Goal: Information Seeking & Learning: Learn about a topic

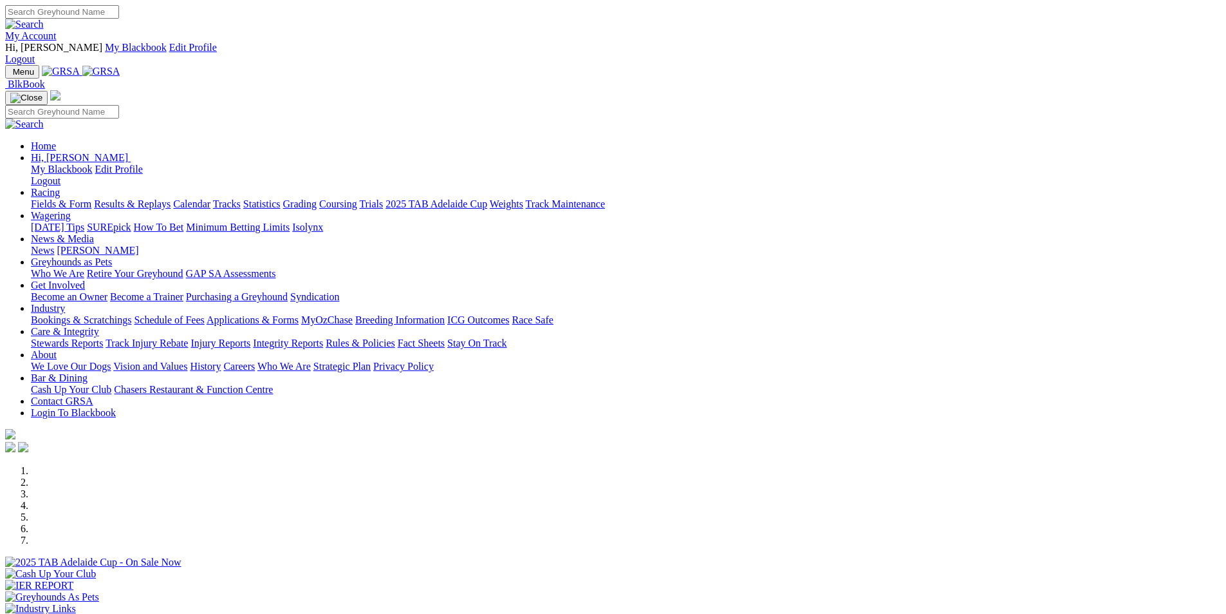
scroll to position [966, 0]
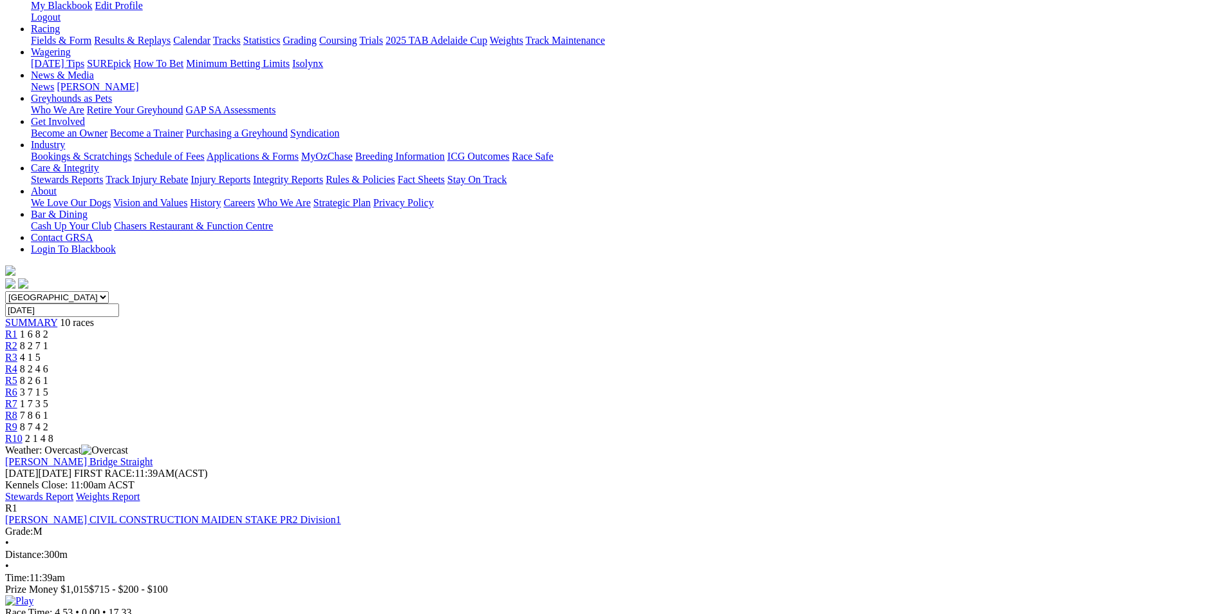
scroll to position [193, 0]
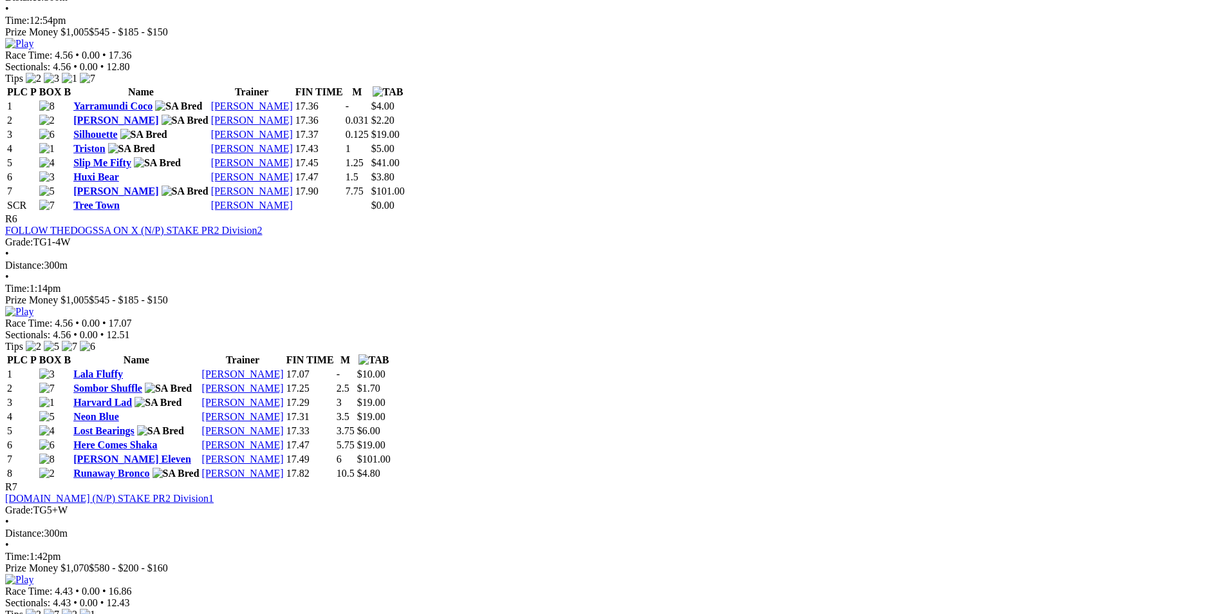
scroll to position [1674, 0]
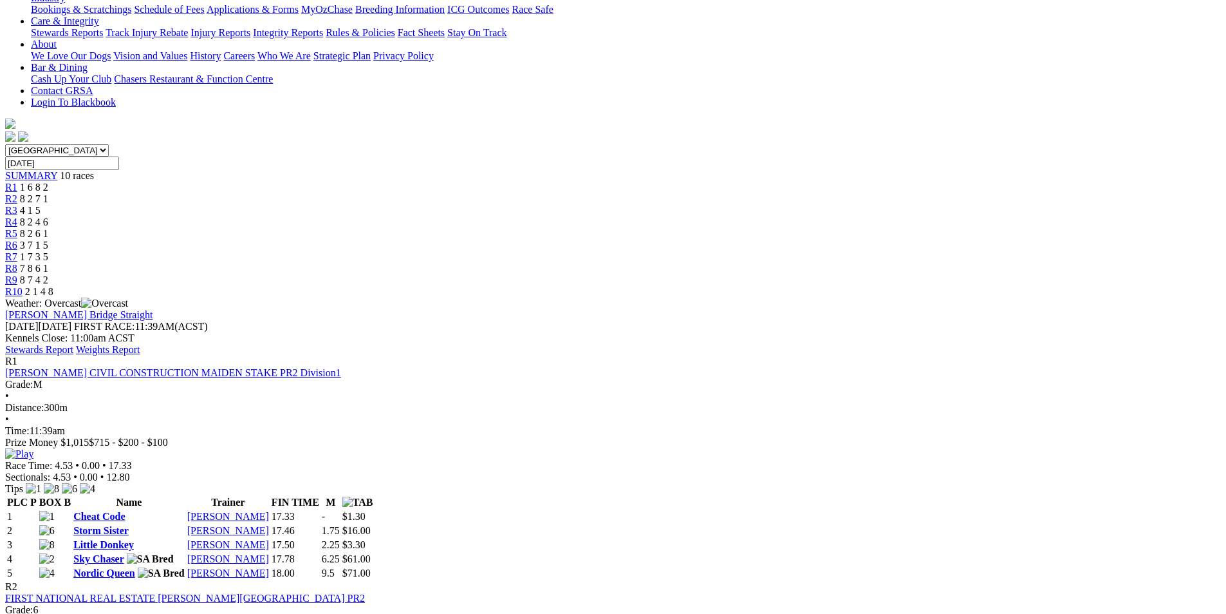
scroll to position [193, 0]
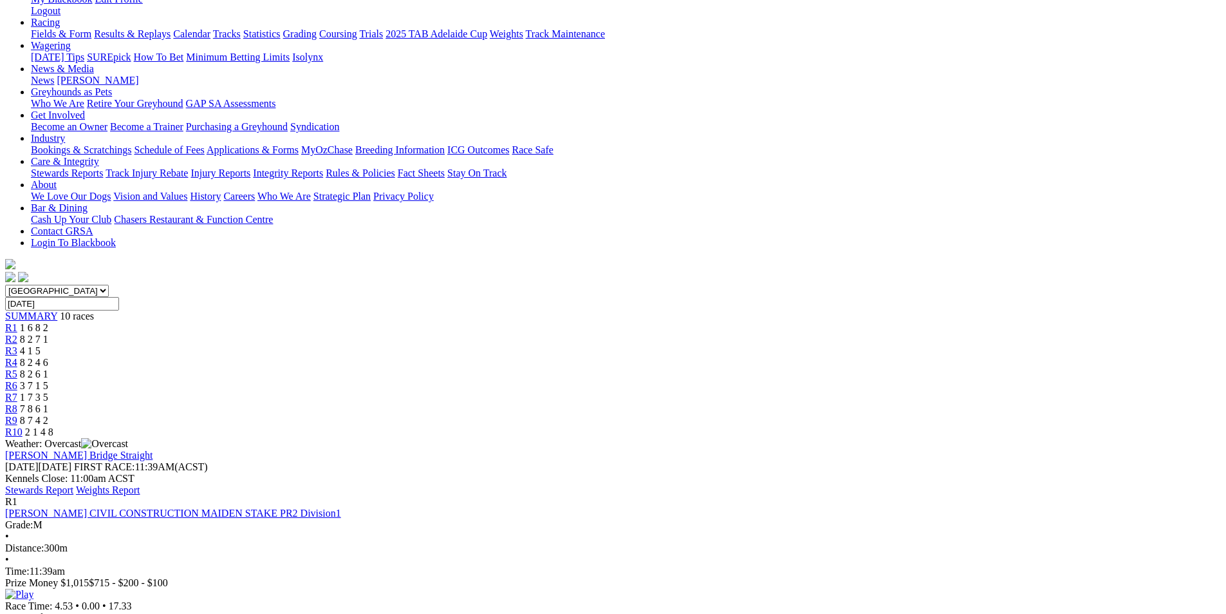
click at [73, 484] on link "Stewards Report" at bounding box center [39, 489] width 68 height 11
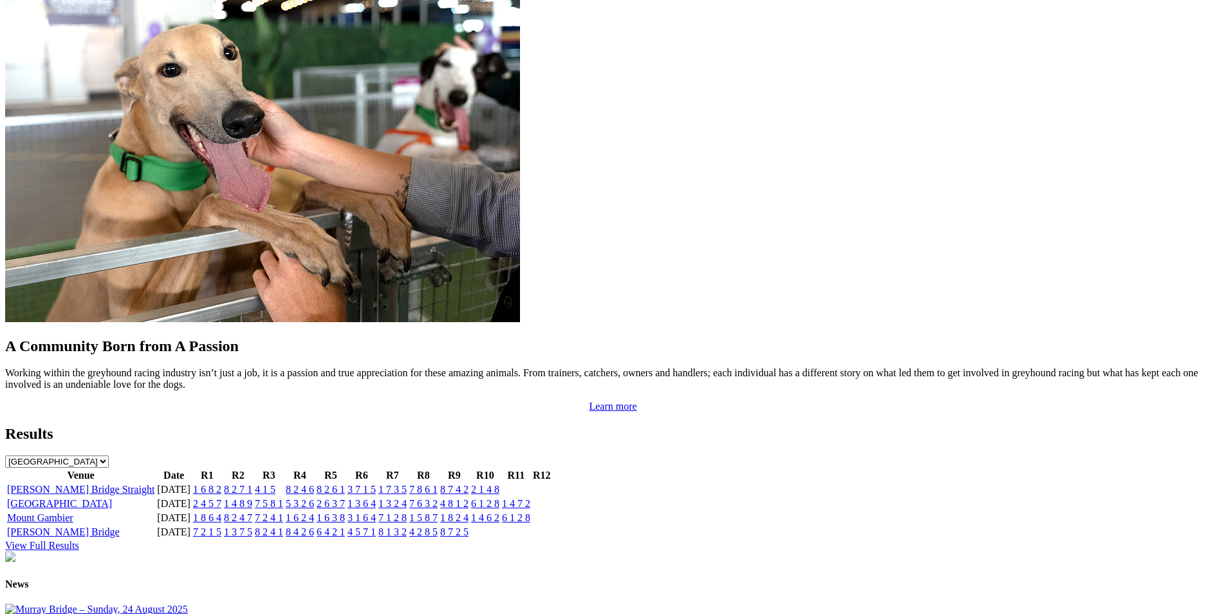
scroll to position [1032, 0]
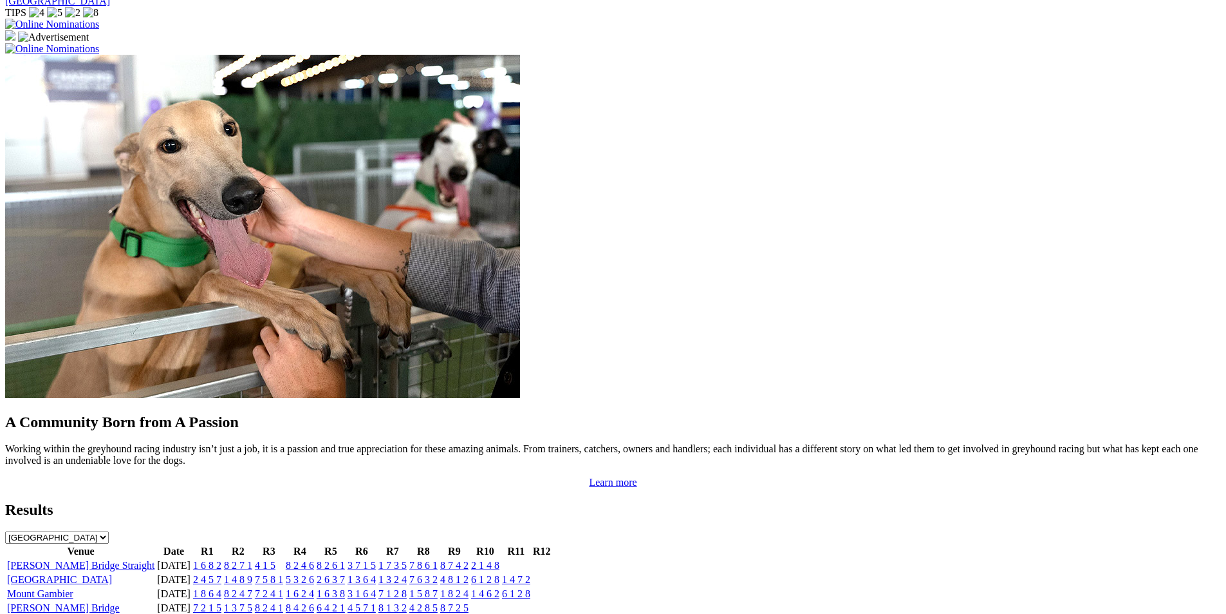
click at [120, 602] on link "[PERSON_NAME] Bridge" at bounding box center [63, 607] width 113 height 11
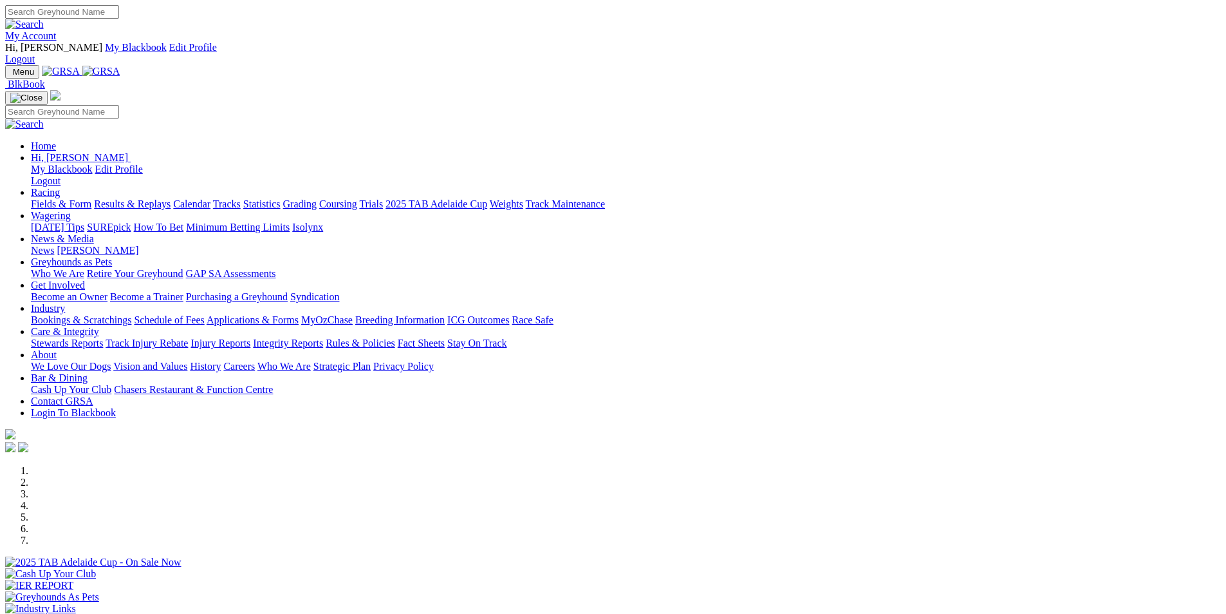
scroll to position [517, 0]
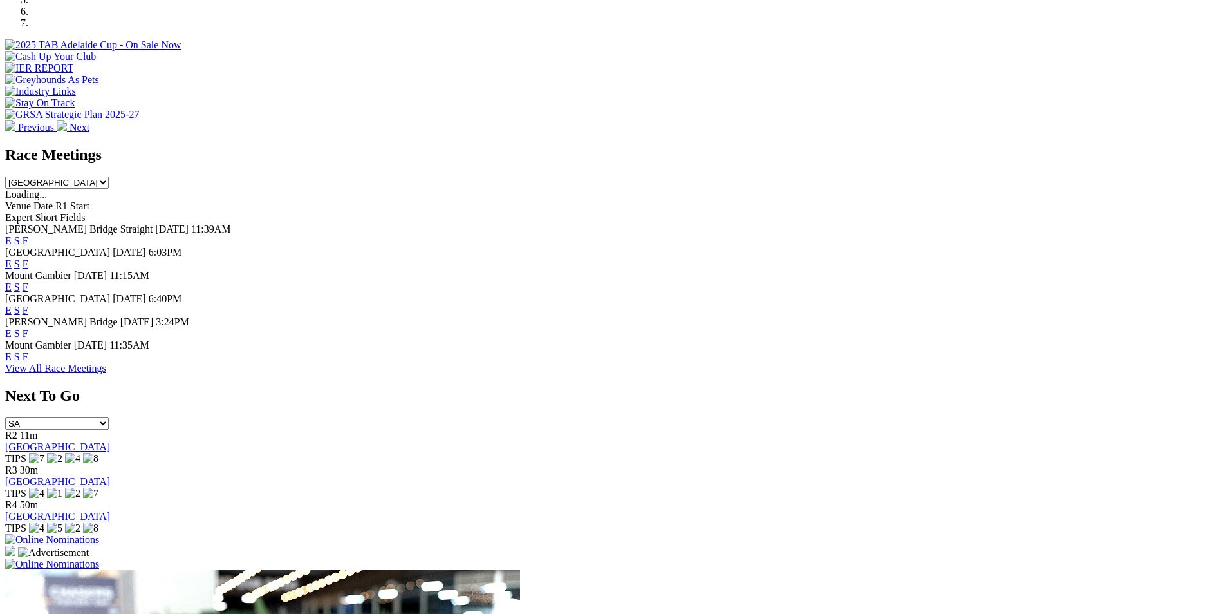
click at [28, 328] on link "F" at bounding box center [26, 333] width 6 height 11
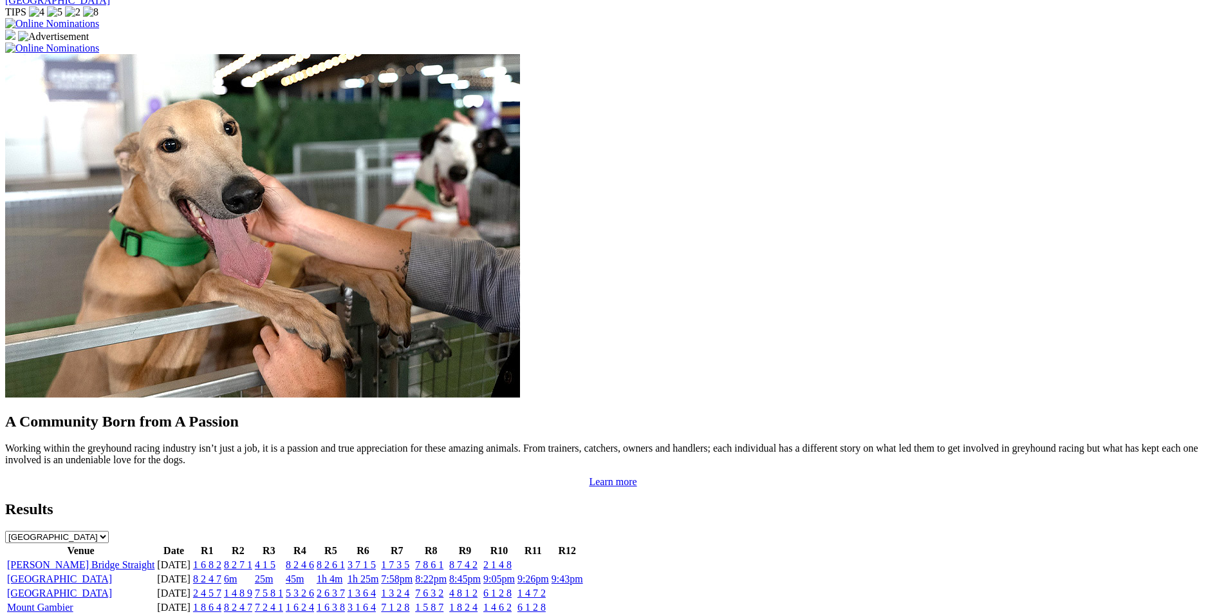
scroll to position [1033, 0]
click at [252, 558] on link "8 2 7 1" at bounding box center [238, 563] width 28 height 11
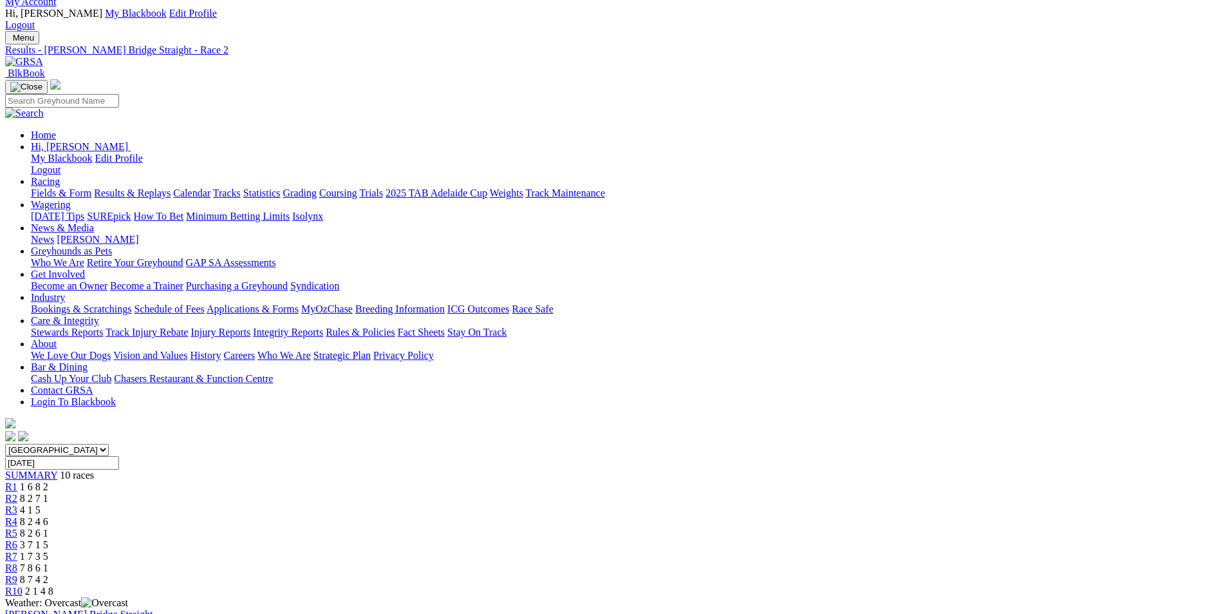
scroll to position [64, 0]
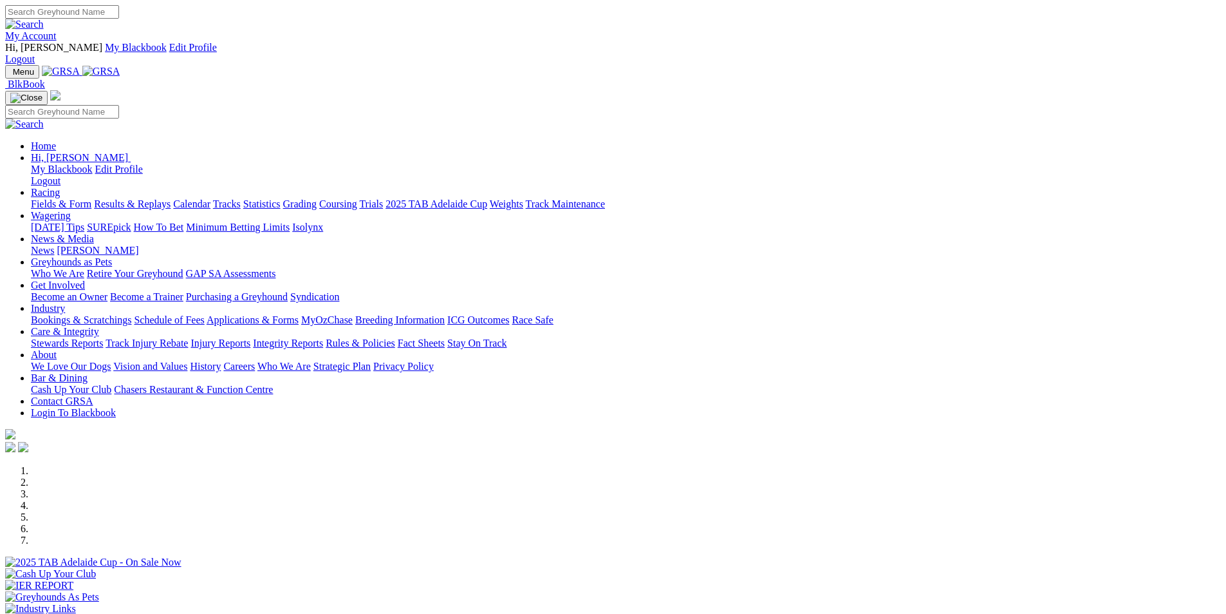
scroll to position [1033, 0]
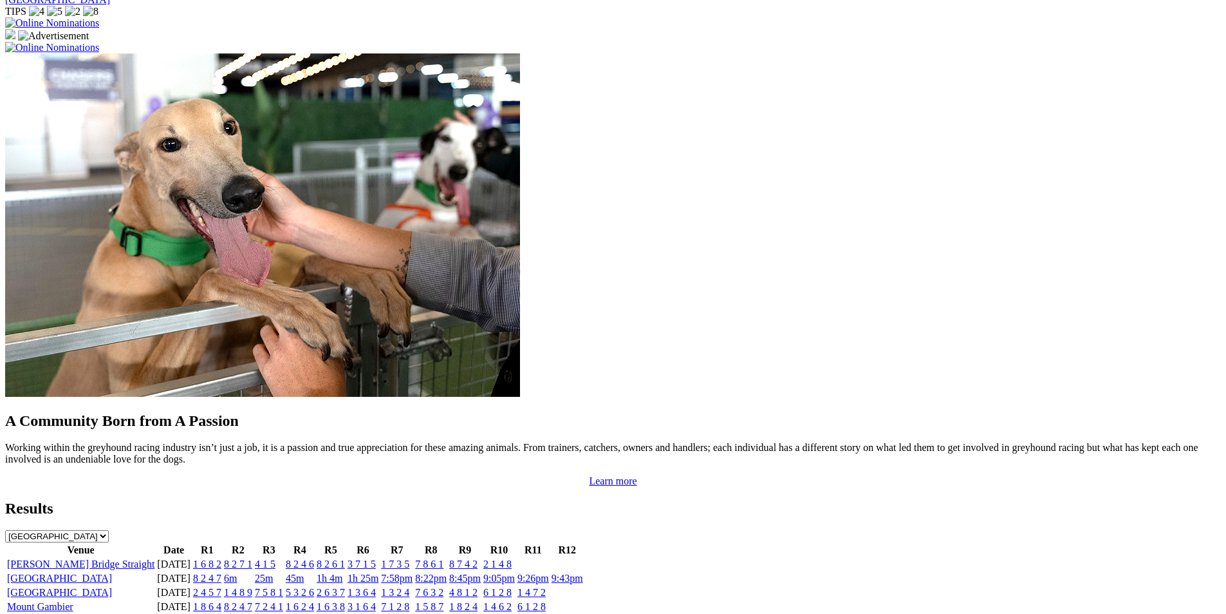
click at [155, 558] on link "[PERSON_NAME] Bridge Straight" at bounding box center [80, 563] width 147 height 11
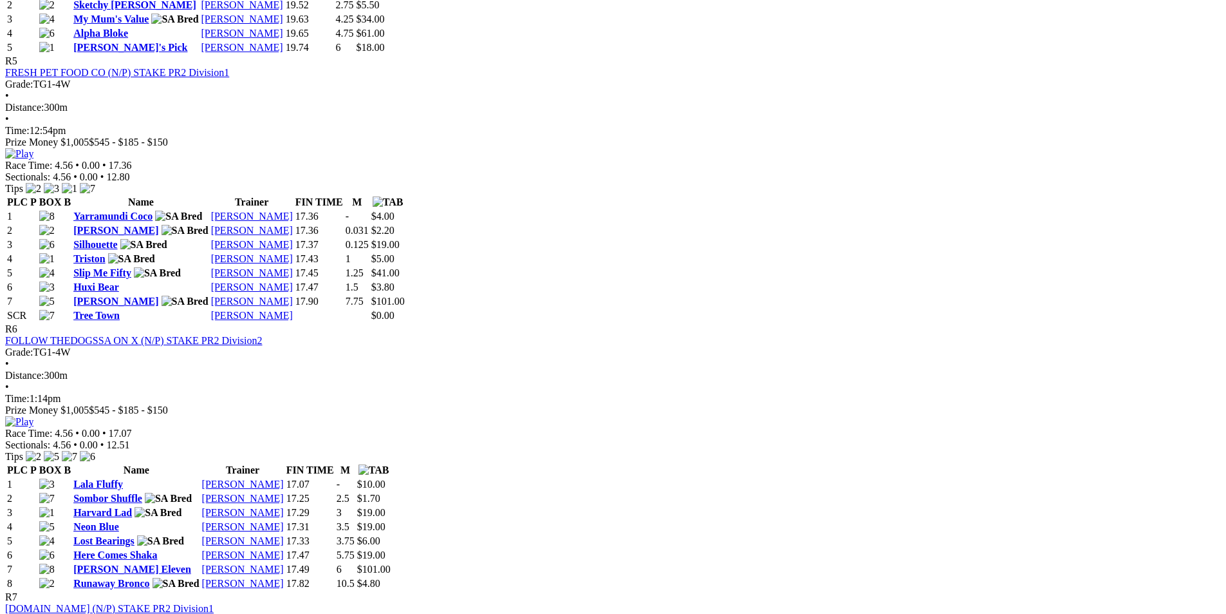
scroll to position [1674, 0]
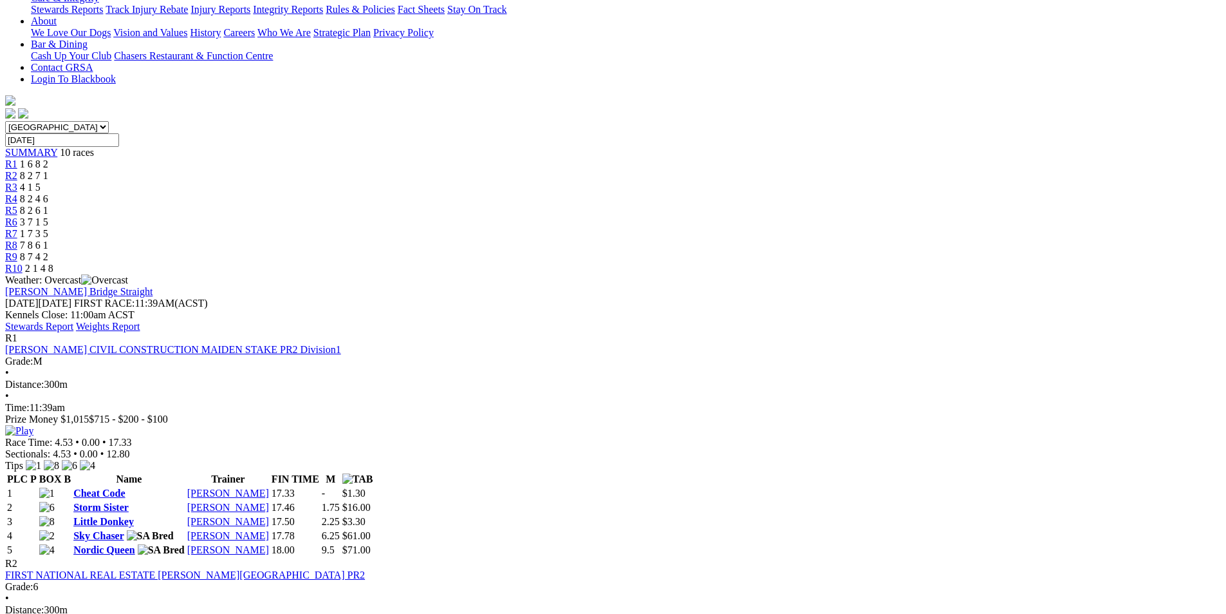
scroll to position [193, 0]
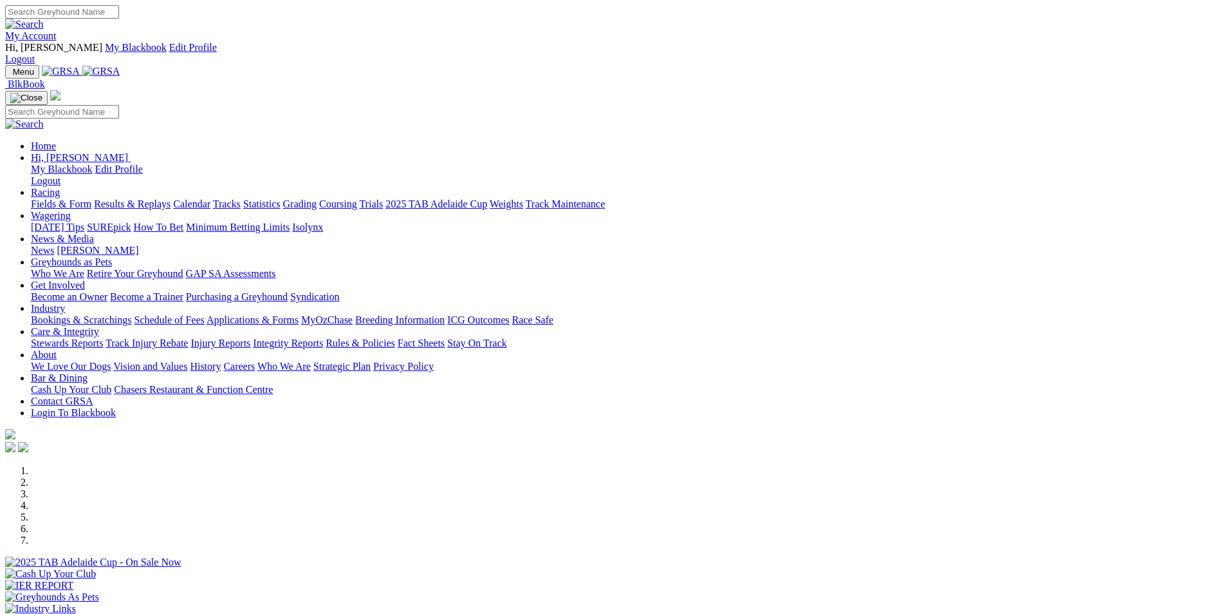
scroll to position [647, 0]
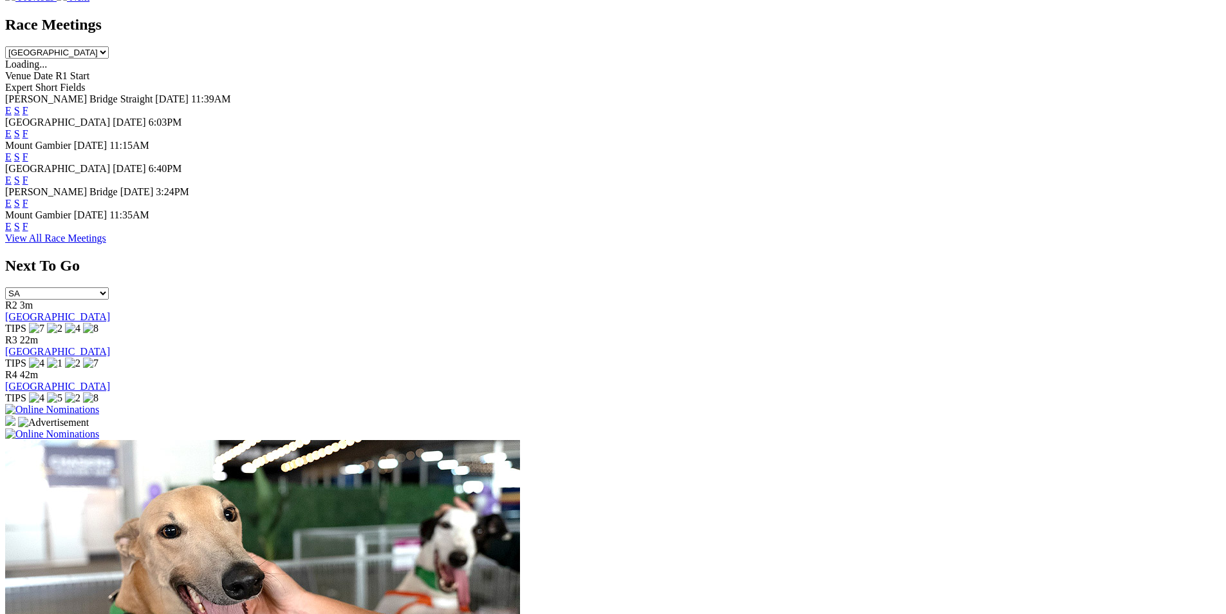
click at [28, 198] on link "F" at bounding box center [26, 203] width 6 height 11
